Goal: Check status: Check status

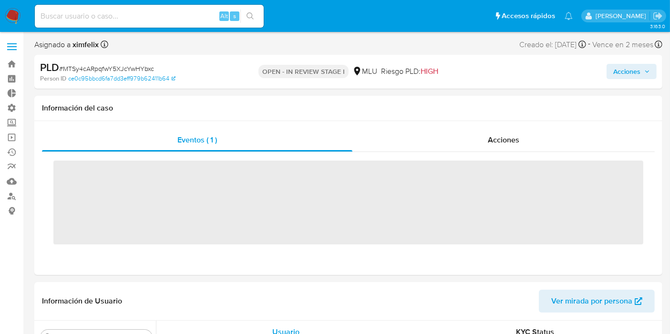
scroll to position [494, 0]
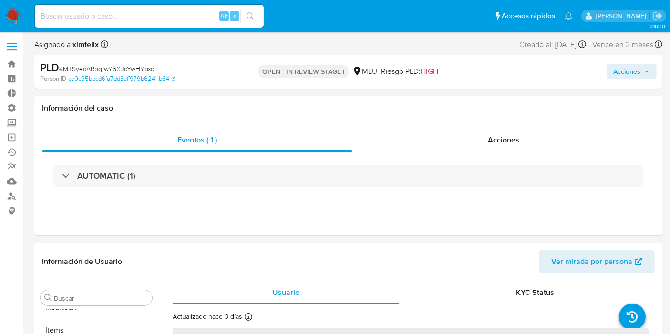
select select "10"
click at [117, 17] on input at bounding box center [149, 16] width 229 height 12
paste input "2909464104"
type input "2909464104"
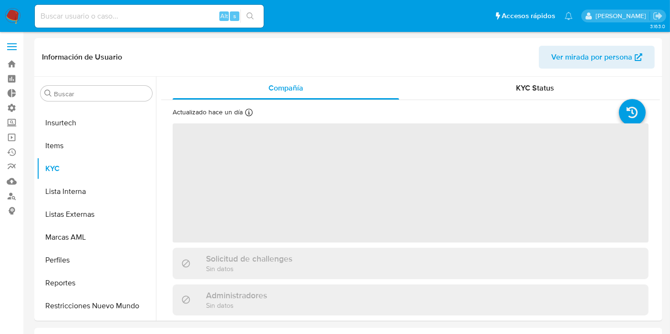
scroll to position [494, 0]
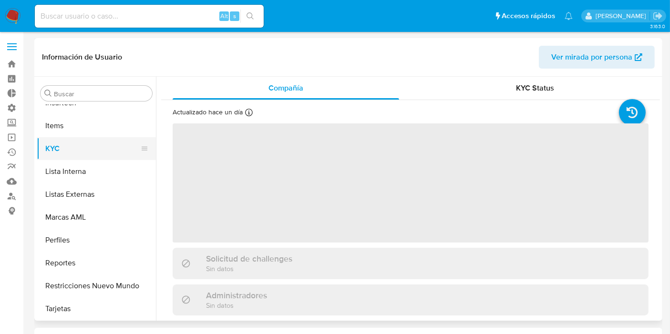
select select "10"
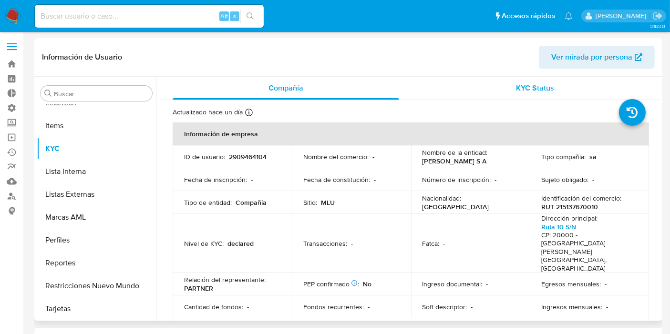
click at [551, 90] on span "KYC Status" at bounding box center [536, 88] width 38 height 11
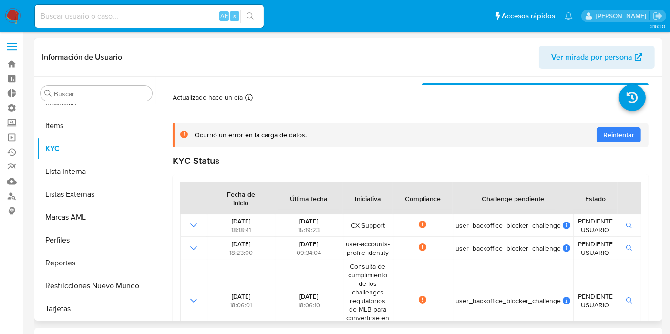
scroll to position [0, 0]
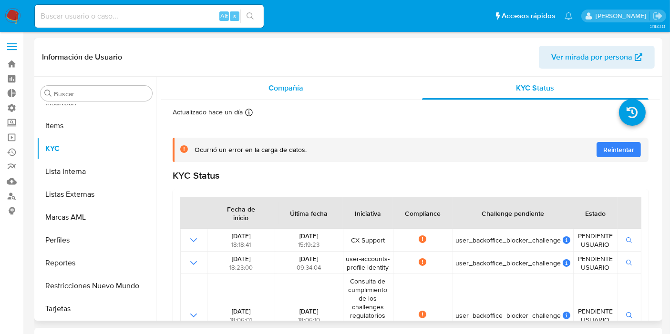
click at [286, 86] on span "Compañía" at bounding box center [286, 88] width 35 height 11
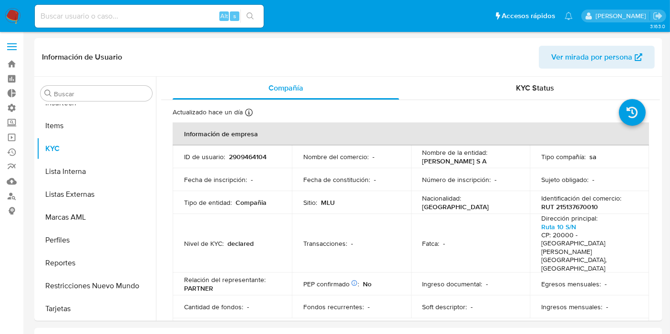
drag, startPoint x: 460, startPoint y: 163, endPoint x: 421, endPoint y: 164, distance: 39.1
click at [423, 164] on div "Nombre de la entidad : JIZARD S A" at bounding box center [471, 156] width 96 height 17
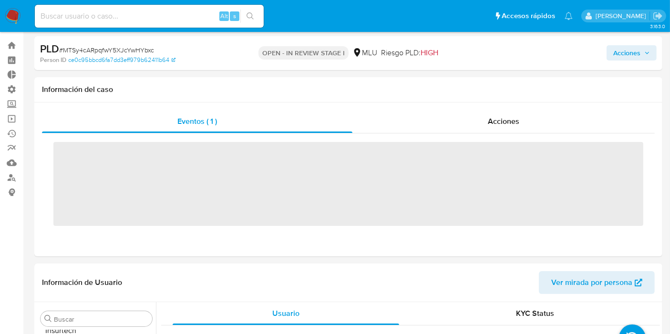
scroll to position [494, 0]
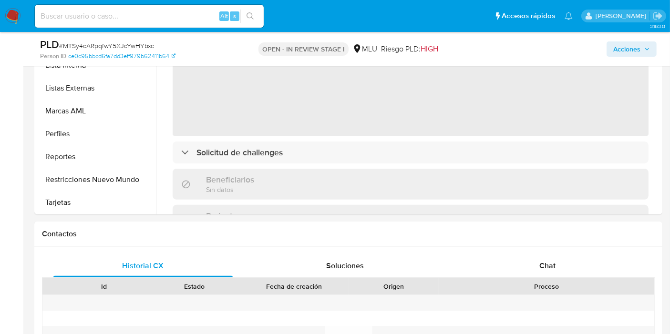
select select "10"
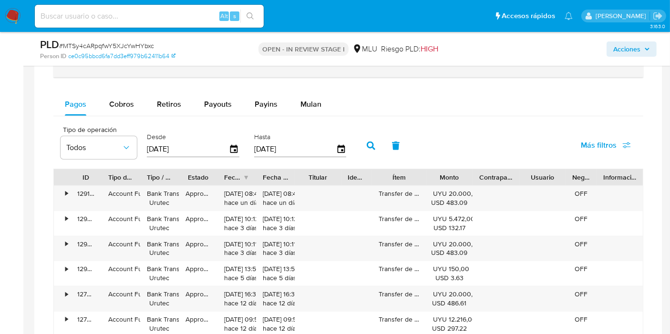
scroll to position [752, 0]
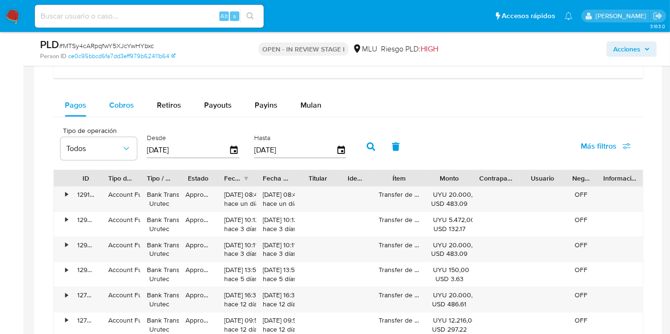
click at [109, 106] on span "Cobros" at bounding box center [121, 105] width 25 height 11
select select "10"
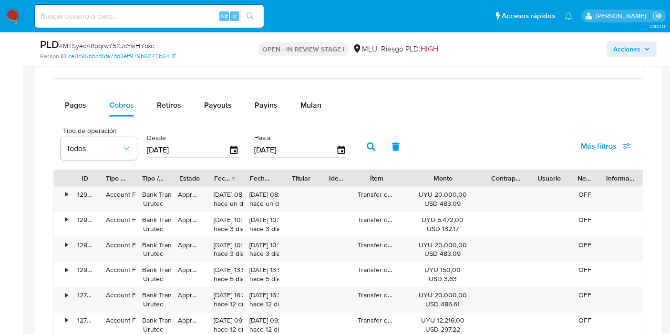
drag, startPoint x: 474, startPoint y: 175, endPoint x: 516, endPoint y: 181, distance: 42.4
click at [516, 181] on div "ID Tipo de operación Tipo / Método Estado Fecha de creación Fecha de aprobación…" at bounding box center [348, 178] width 589 height 16
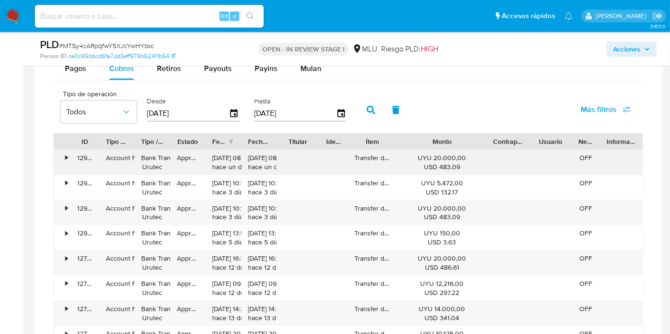
scroll to position [793, 0]
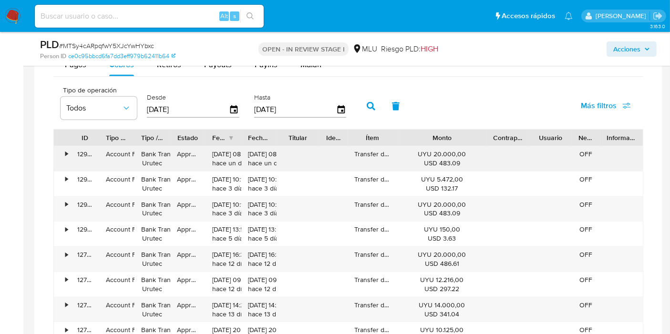
click at [65, 155] on div "•" at bounding box center [66, 154] width 2 height 9
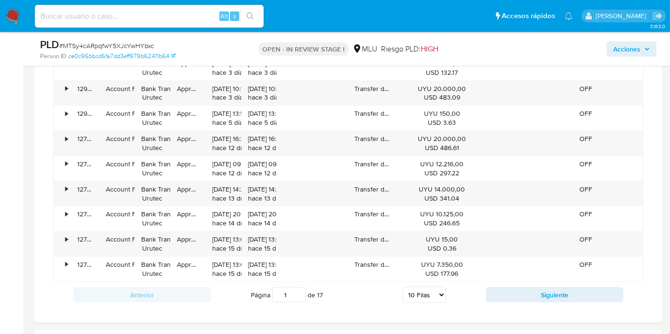
scroll to position [1252, 0]
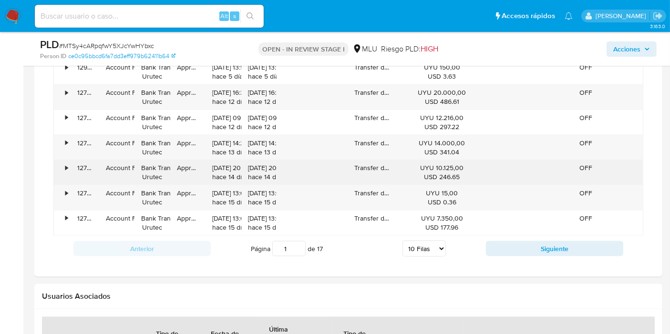
click at [62, 160] on div "•" at bounding box center [62, 172] width 17 height 25
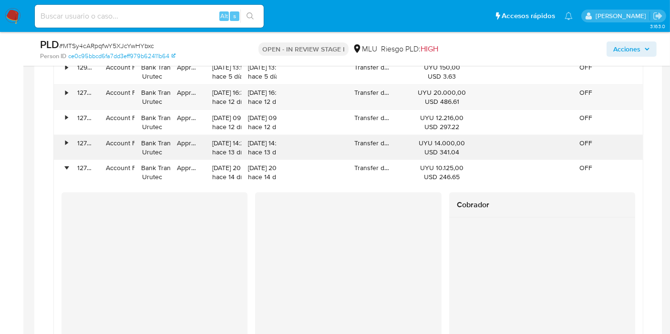
click at [66, 145] on div "•" at bounding box center [62, 147] width 17 height 25
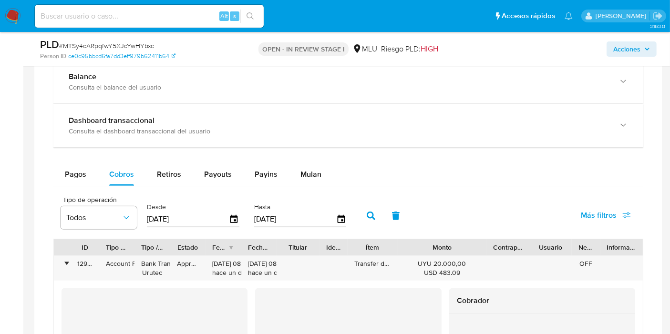
scroll to position [627, 0]
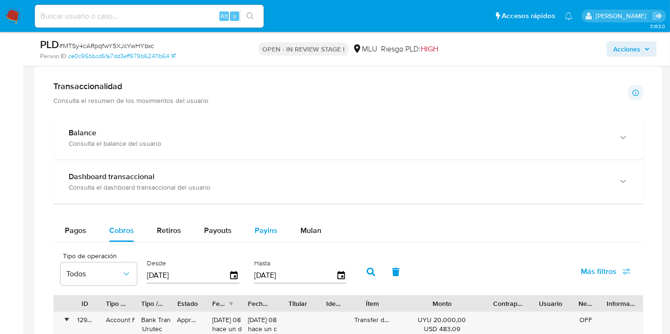
click at [258, 232] on span "Payins" at bounding box center [266, 230] width 23 height 11
select select "10"
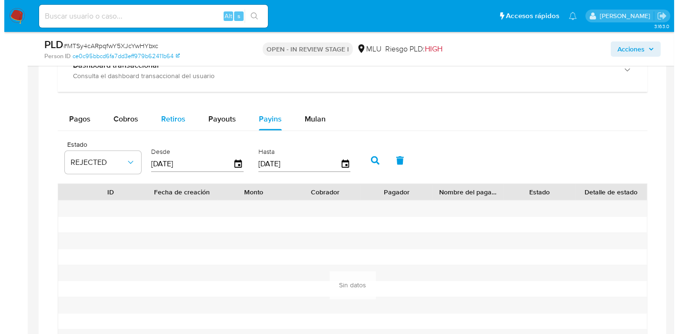
scroll to position [742, 0]
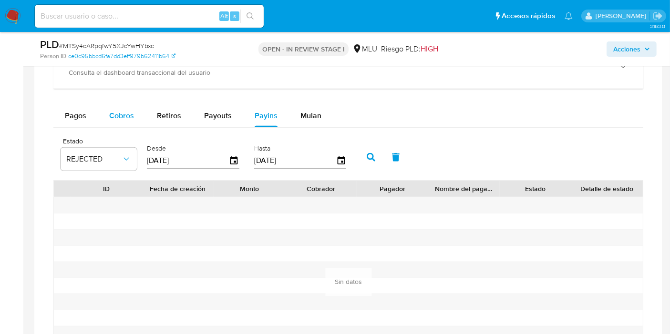
click at [116, 120] on div "Cobros" at bounding box center [121, 115] width 25 height 23
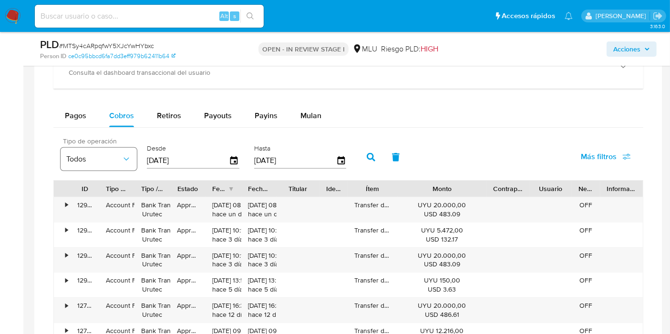
click at [113, 167] on button "Todos" at bounding box center [99, 159] width 76 height 23
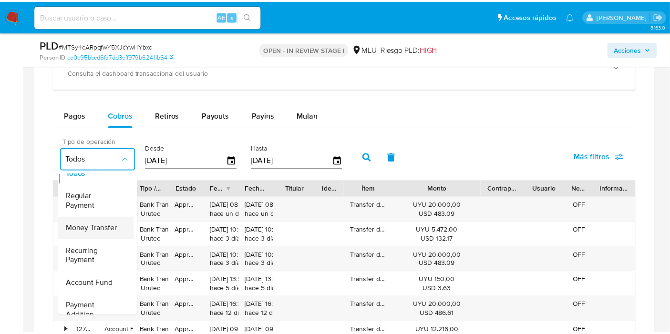
scroll to position [0, 0]
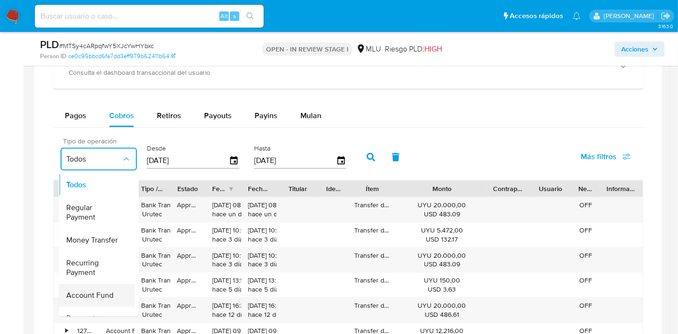
click at [81, 294] on span "Account Fund" at bounding box center [89, 296] width 47 height 10
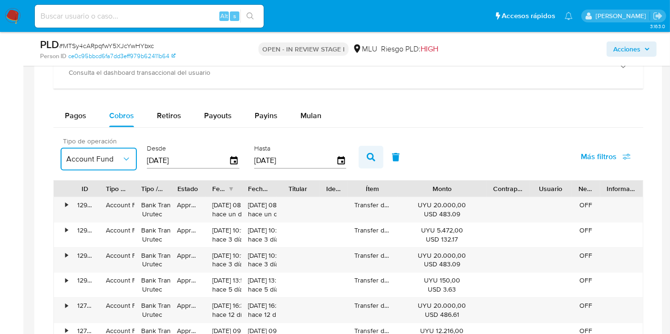
click at [359, 156] on button "button" at bounding box center [371, 157] width 25 height 23
click at [616, 154] on span "Más filtros" at bounding box center [599, 156] width 36 height 23
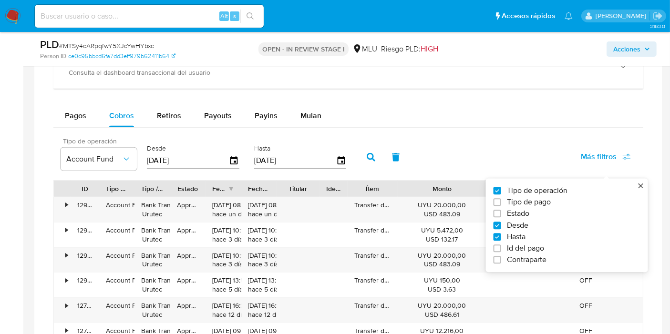
click at [508, 210] on span "Estado" at bounding box center [518, 214] width 22 height 10
click at [501, 210] on input "Estado" at bounding box center [498, 214] width 8 height 8
checkbox input "true"
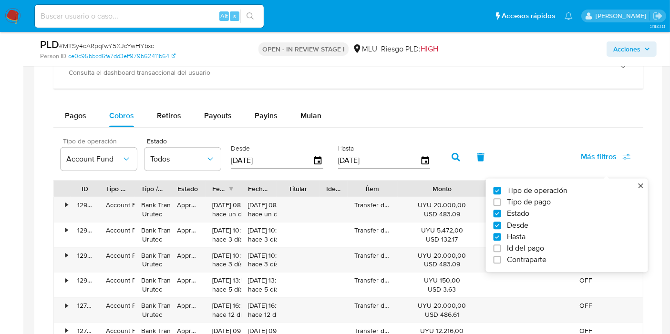
type input "[DATE]"
click at [168, 160] on span "Todos" at bounding box center [177, 160] width 55 height 10
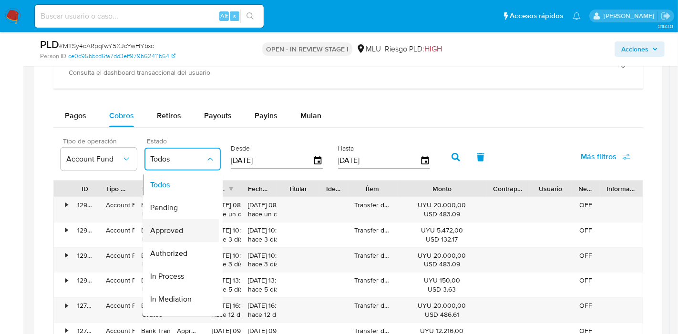
click at [180, 231] on span "Approved" at bounding box center [166, 232] width 33 height 10
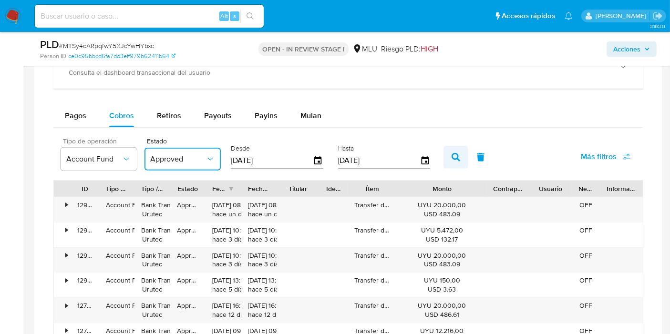
click at [453, 161] on button "button" at bounding box center [456, 157] width 25 height 23
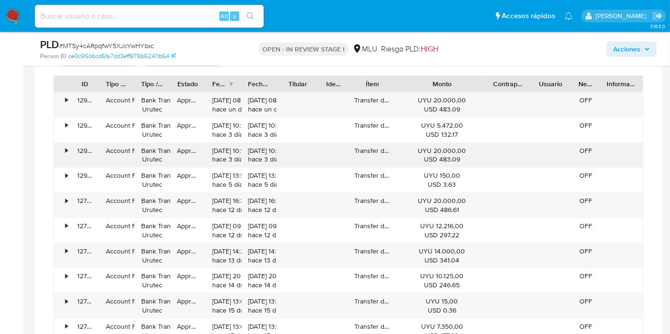
scroll to position [848, 0]
click at [70, 101] on div "•" at bounding box center [62, 104] width 17 height 25
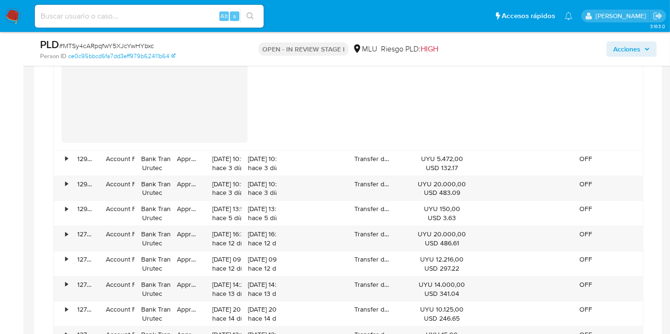
scroll to position [1113, 0]
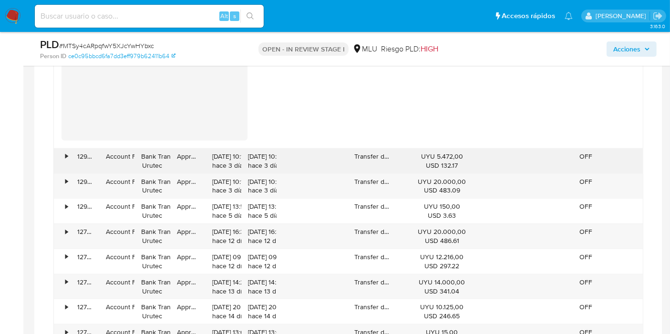
click at [72, 159] on div "129523957514" at bounding box center [85, 161] width 29 height 25
click at [71, 158] on div "129523957514" at bounding box center [85, 161] width 29 height 25
click at [64, 155] on div "•" at bounding box center [62, 161] width 17 height 25
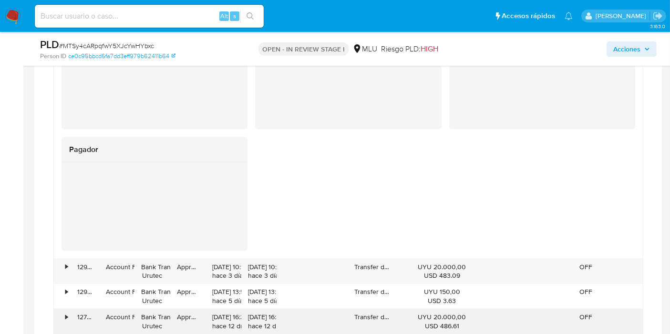
scroll to position [1484, 0]
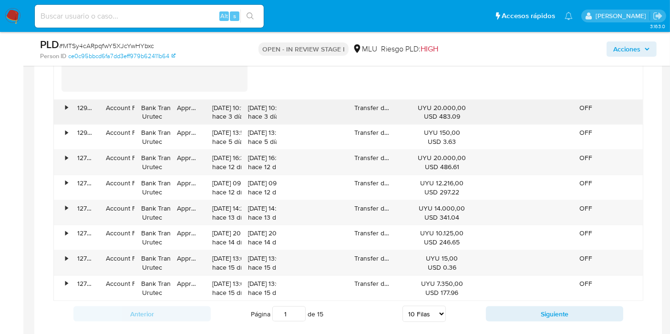
click at [69, 111] on div "•" at bounding box center [62, 112] width 17 height 25
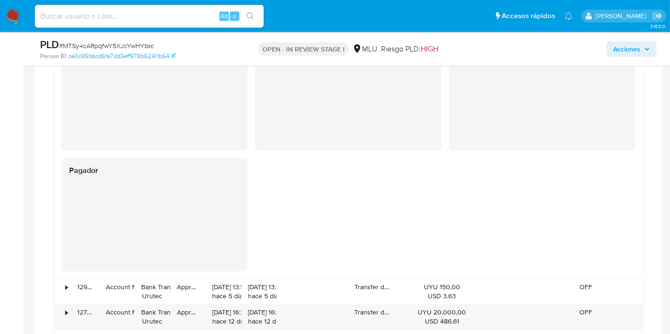
scroll to position [1643, 0]
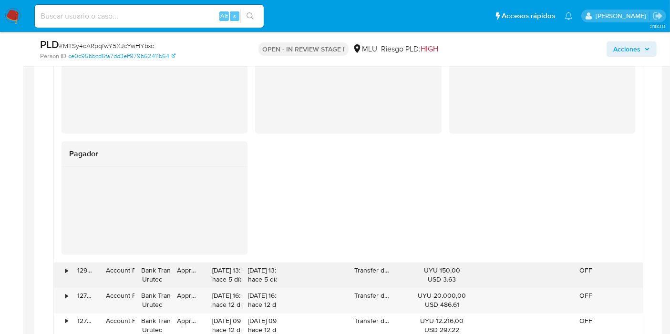
click at [64, 266] on div "•" at bounding box center [62, 275] width 17 height 25
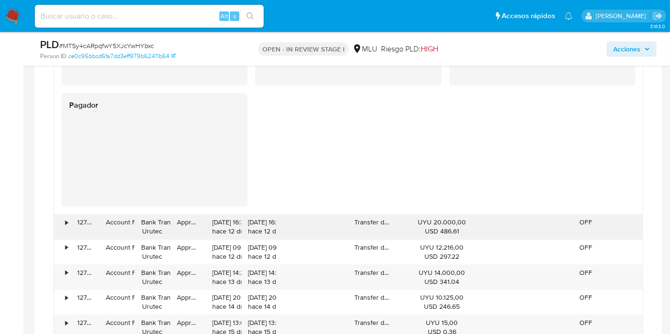
click at [63, 224] on div "•" at bounding box center [62, 227] width 17 height 25
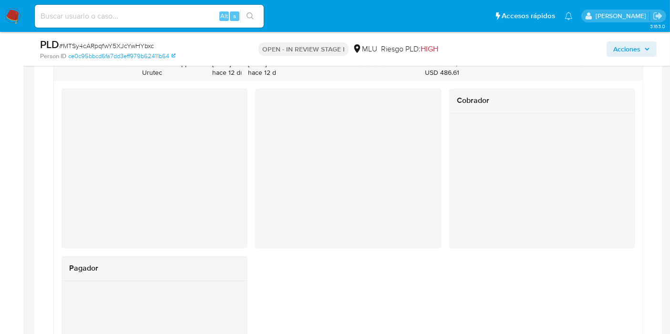
scroll to position [2279, 0]
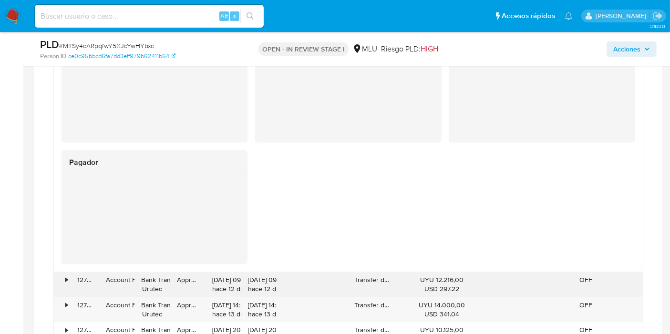
click at [58, 279] on div "•" at bounding box center [62, 284] width 17 height 25
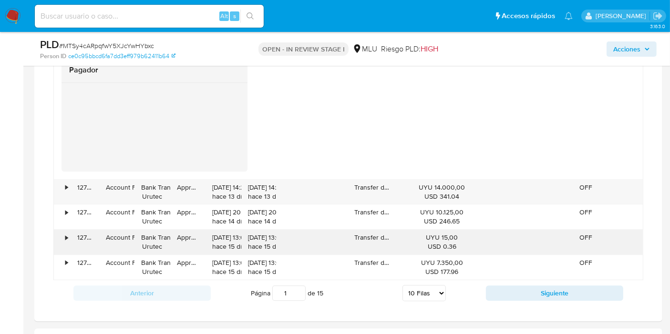
scroll to position [2703, 0]
